Goal: Task Accomplishment & Management: Complete application form

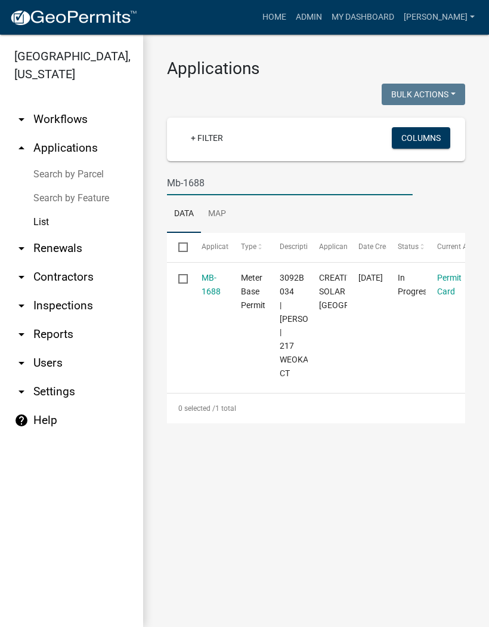
type input "Mb-1688"
click at [208, 288] on link "MB-1688" at bounding box center [211, 284] width 19 height 23
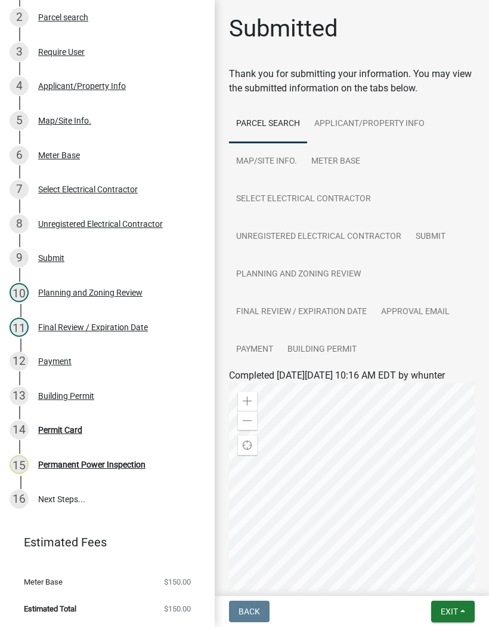
scroll to position [241, 0]
click at [73, 430] on div "Permit Card" at bounding box center [60, 429] width 44 height 8
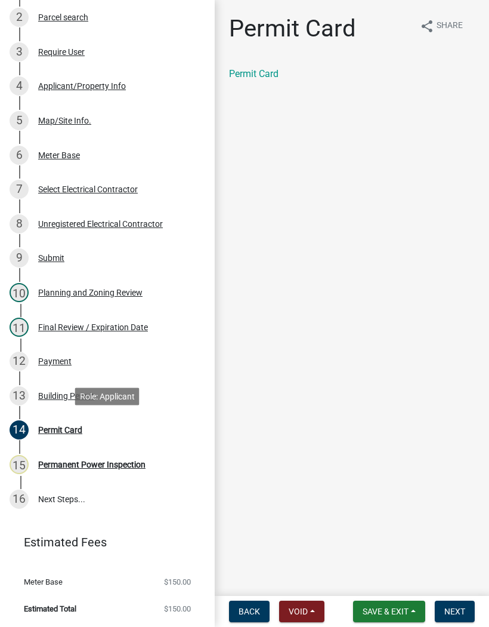
click at [454, 607] on span "Next" at bounding box center [455, 611] width 21 height 10
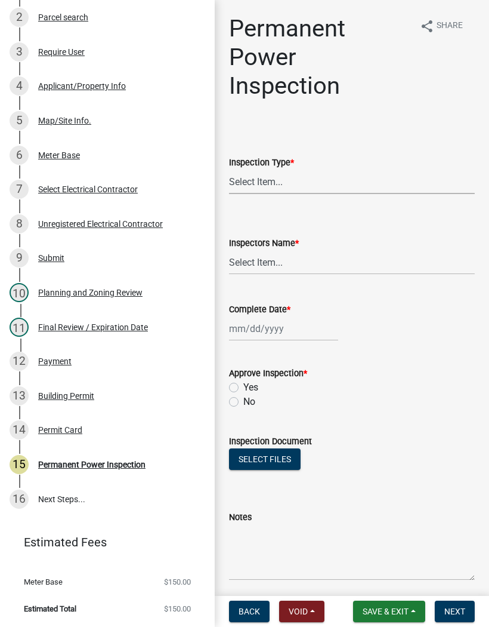
click at [270, 179] on select "Select Item... Permanent Power" at bounding box center [352, 181] width 246 height 24
select select "5c85f858-e2c6-4c2c-a92e-43b107da9ba1"
click at [282, 264] on select "Select Item... [PERSON_NAME] ([PERSON_NAME]) [PERSON_NAME] ([PERSON_NAME]) Engi…" at bounding box center [352, 262] width 246 height 24
click at [292, 261] on select "Select Item... [PERSON_NAME] ([PERSON_NAME]) [PERSON_NAME] ([PERSON_NAME]) Engi…" at bounding box center [352, 262] width 246 height 24
select select "8dfc8809-68b2-4bc3-a0d1-6f7e000e7487"
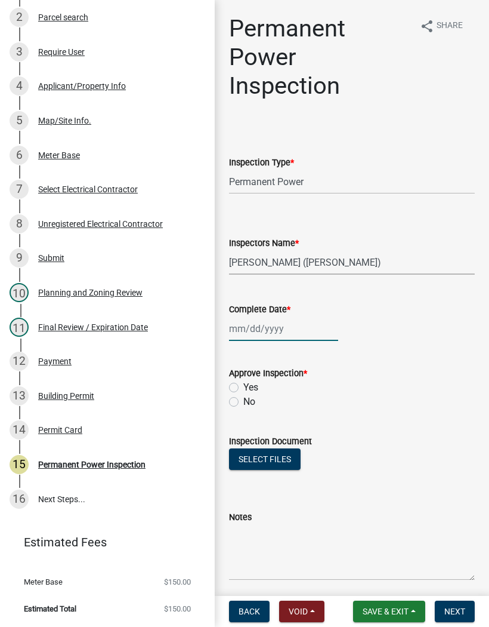
click at [274, 326] on div at bounding box center [283, 328] width 109 height 24
select select "9"
select select "2025"
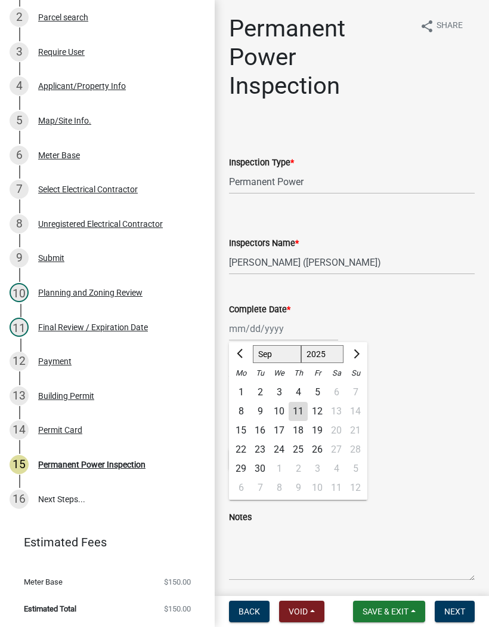
click at [300, 415] on div "11" at bounding box center [298, 411] width 19 height 19
type input "[DATE]"
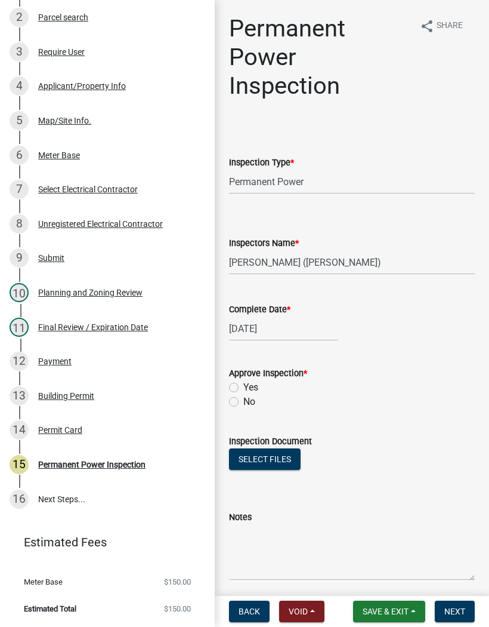
click at [243, 391] on label "Yes" at bounding box center [250, 387] width 15 height 14
click at [243, 388] on input "Yes" at bounding box center [247, 384] width 8 height 8
radio input "true"
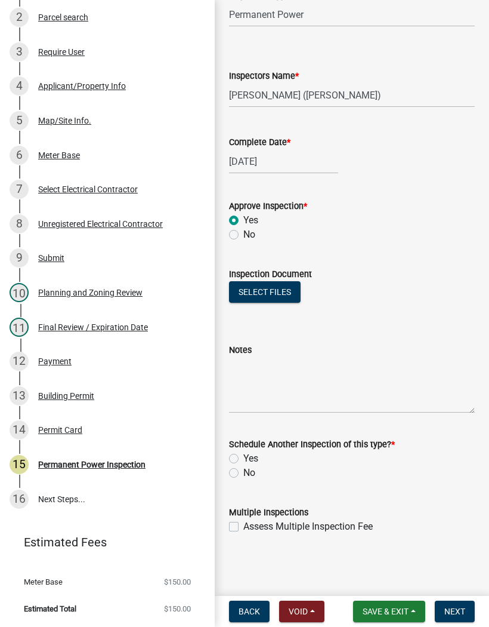
scroll to position [167, 0]
click at [243, 476] on label "No" at bounding box center [249, 472] width 12 height 14
click at [243, 473] on input "No" at bounding box center [247, 469] width 8 height 8
radio input "true"
click at [459, 611] on span "Next" at bounding box center [455, 611] width 21 height 10
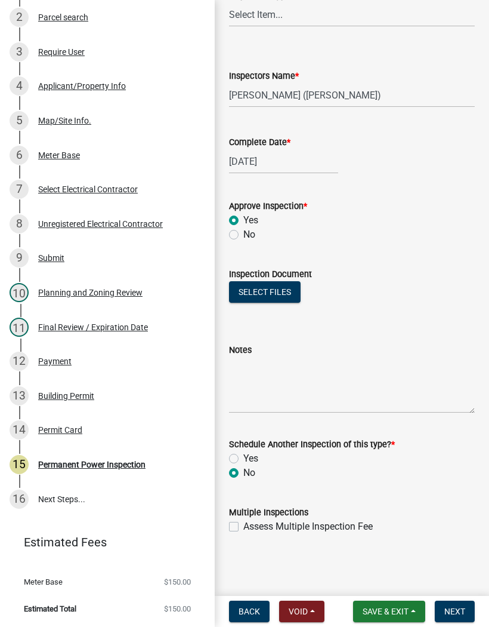
scroll to position [0, 0]
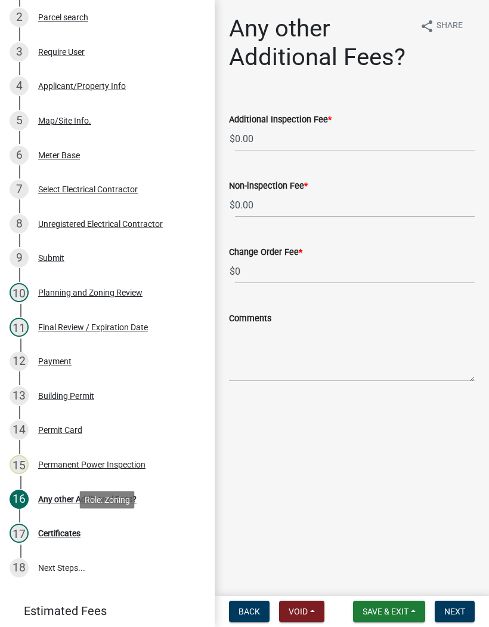
click at [66, 530] on div "Certificates" at bounding box center [59, 533] width 42 height 8
click at [459, 607] on span "Next" at bounding box center [455, 611] width 21 height 10
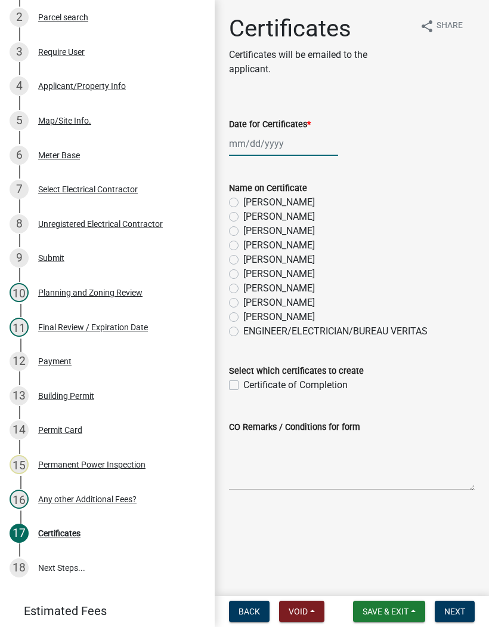
click at [261, 144] on div at bounding box center [283, 143] width 109 height 24
select select "9"
select select "2025"
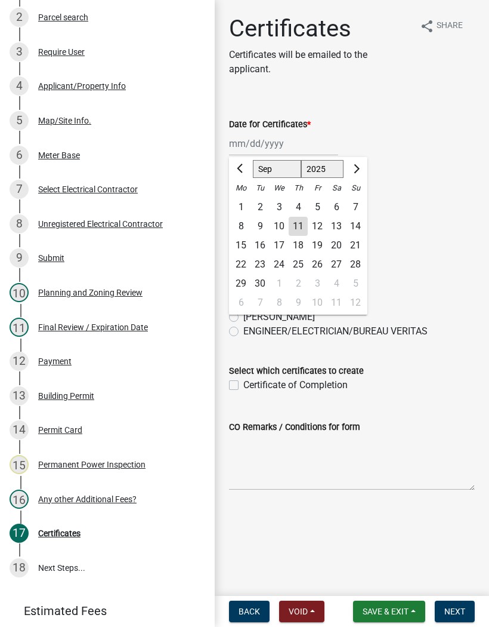
click at [304, 225] on div "11" at bounding box center [298, 226] width 19 height 19
type input "[DATE]"
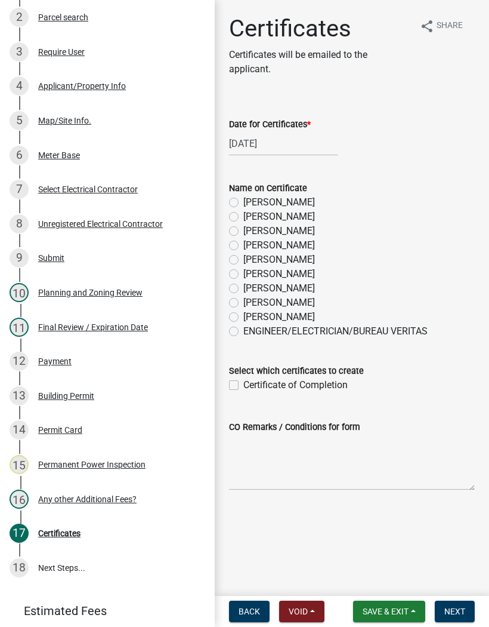
click at [243, 242] on label "[PERSON_NAME]" at bounding box center [279, 245] width 72 height 14
click at [243, 242] on input "[PERSON_NAME]" at bounding box center [247, 242] width 8 height 8
radio input "true"
click at [232, 393] on wm-data-entity-input "Select which certificates to create Certificate of Completion" at bounding box center [352, 376] width 246 height 54
click at [243, 386] on label "Certificate of Completion" at bounding box center [295, 385] width 104 height 14
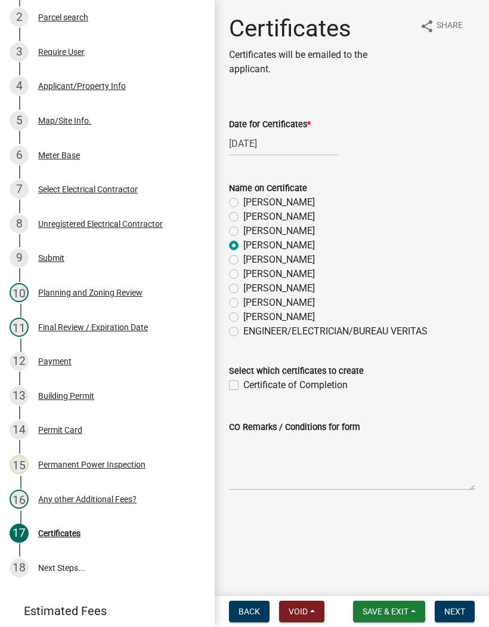
click at [243, 385] on input "Certificate of Completion" at bounding box center [247, 382] width 8 height 8
checkbox input "true"
click at [460, 606] on span "Next" at bounding box center [455, 611] width 21 height 10
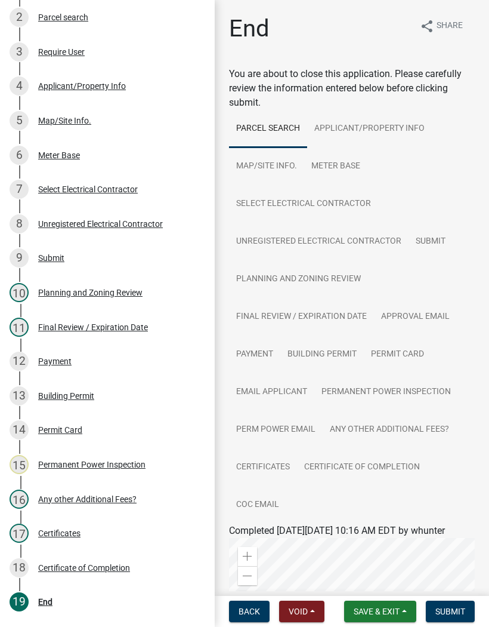
click at [461, 601] on button "Submit" at bounding box center [450, 610] width 49 height 21
